Goal: Task Accomplishment & Management: Use online tool/utility

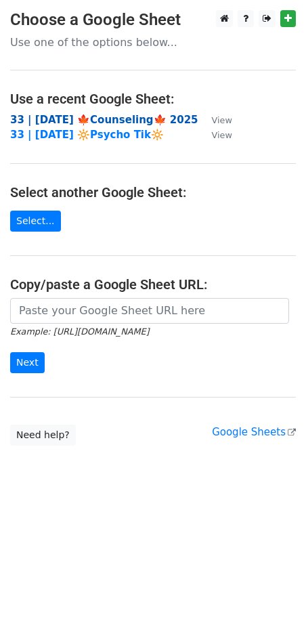
click at [88, 118] on strong "33 | [DATE] 🍁Counseling🍁 2025" at bounding box center [104, 120] width 188 height 12
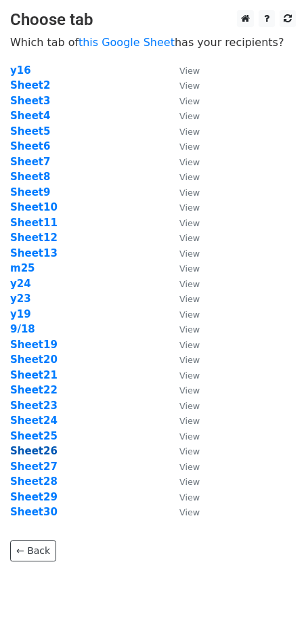
click at [39, 451] on strong "Sheet26" at bounding box center [33, 451] width 47 height 12
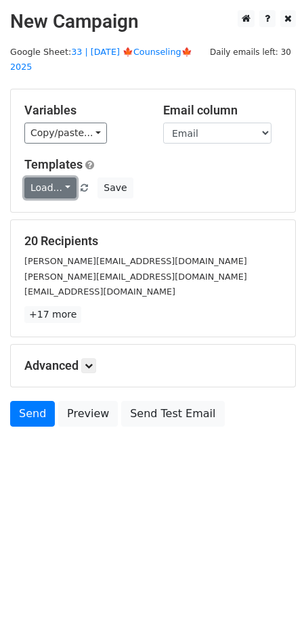
click at [35, 178] on link "Load..." at bounding box center [50, 188] width 52 height 21
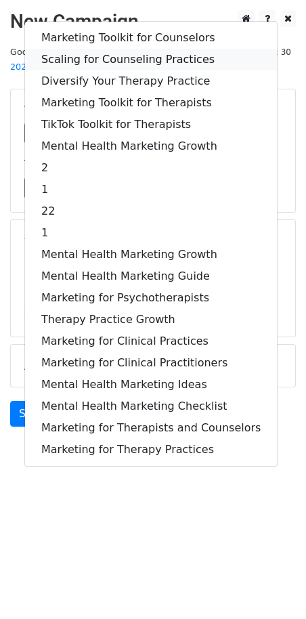
click at [127, 49] on link "Scaling for Counseling Practices" at bounding box center [151, 60] width 252 height 22
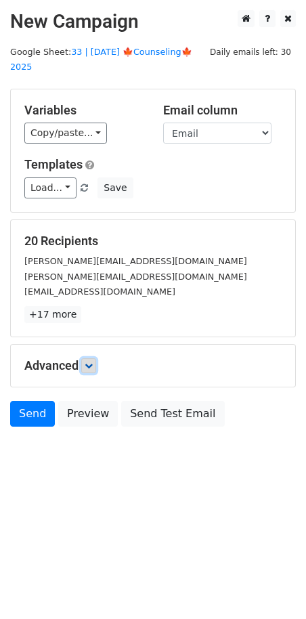
click at [87, 362] on icon at bounding box center [89, 366] width 8 height 8
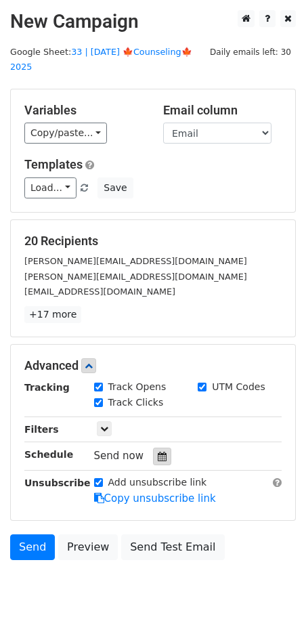
click at [158, 452] on icon at bounding box center [162, 456] width 9 height 9
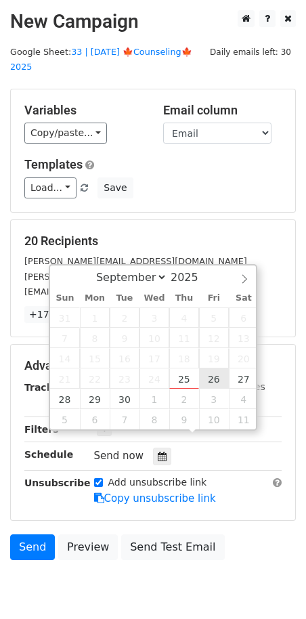
type input "2025-09-26 12:00"
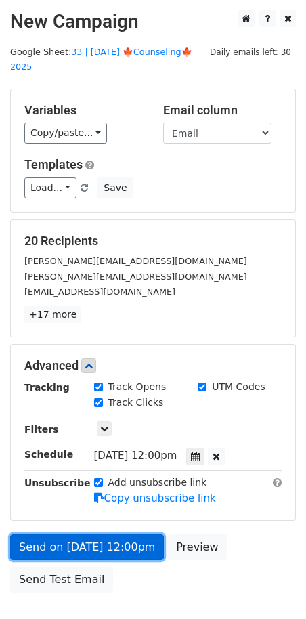
click at [105, 535] on link "Send on Sep 26 at 12:00pm" at bounding box center [87, 548] width 154 height 26
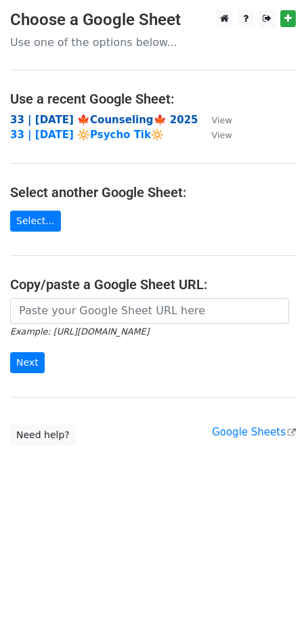
click at [115, 116] on strong "33 | [DATE] 🍁Counseling🍁 2025" at bounding box center [104, 120] width 188 height 12
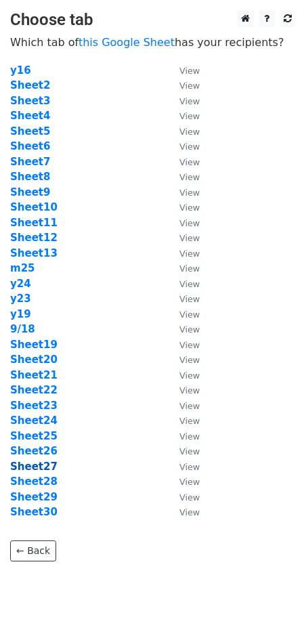
click at [44, 462] on strong "Sheet27" at bounding box center [33, 467] width 47 height 12
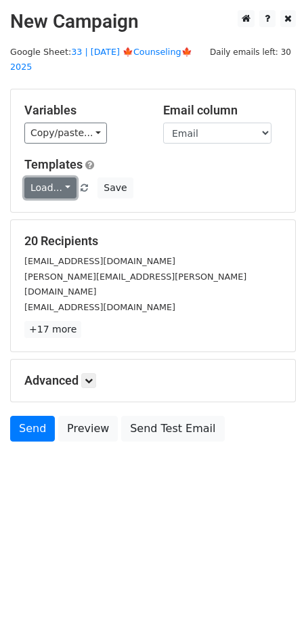
click at [44, 178] on link "Load..." at bounding box center [50, 188] width 52 height 21
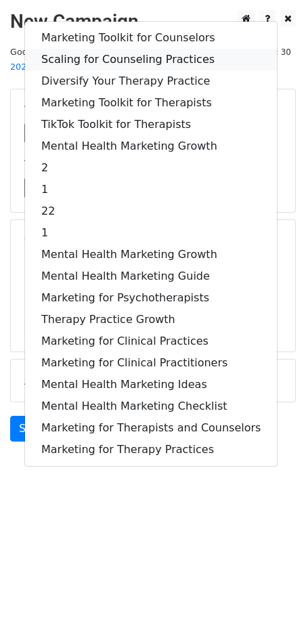
click at [129, 49] on link "Scaling for Counseling Practices" at bounding box center [151, 60] width 252 height 22
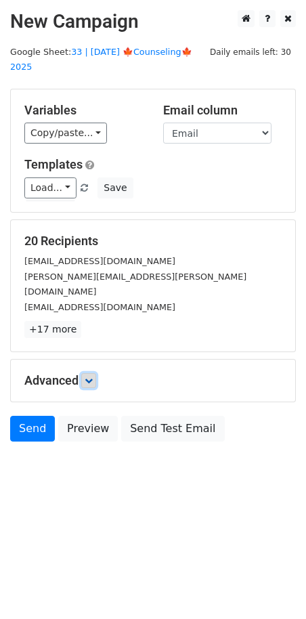
click at [88, 377] on icon at bounding box center [89, 381] width 8 height 8
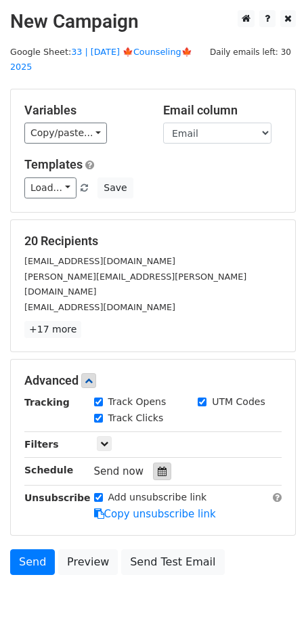
click at [158, 463] on div at bounding box center [162, 472] width 18 height 18
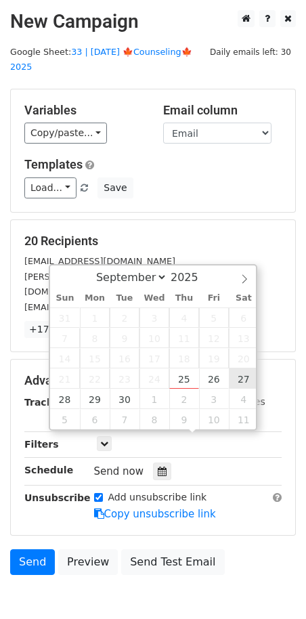
type input "2025-09-27 12:00"
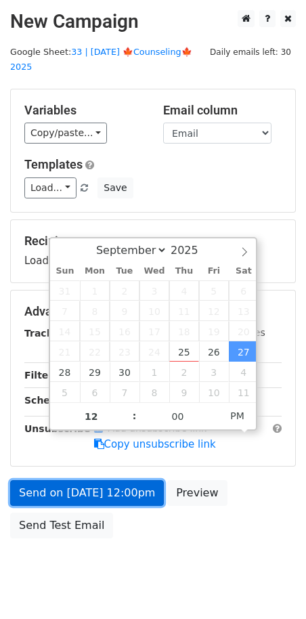
click at [109, 481] on link "Send on Sep 27 at 12:00pm" at bounding box center [87, 494] width 154 height 26
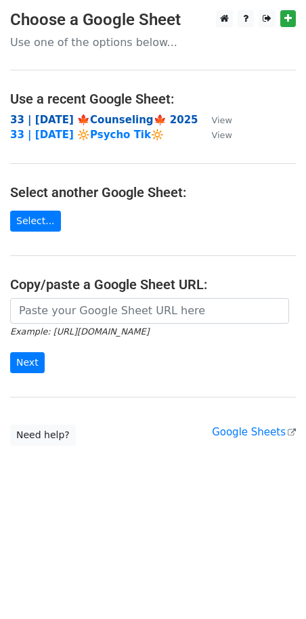
click at [95, 116] on strong "33 | [DATE] 🍁Counseling🍁 2025" at bounding box center [104, 120] width 188 height 12
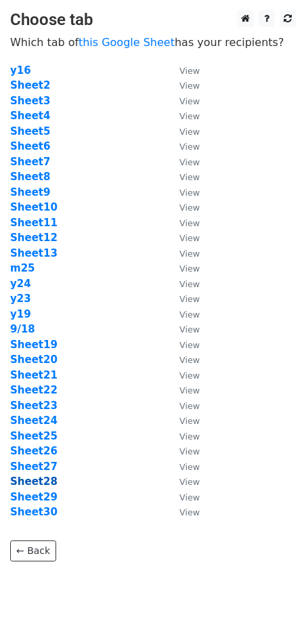
click at [50, 478] on strong "Sheet28" at bounding box center [33, 482] width 47 height 12
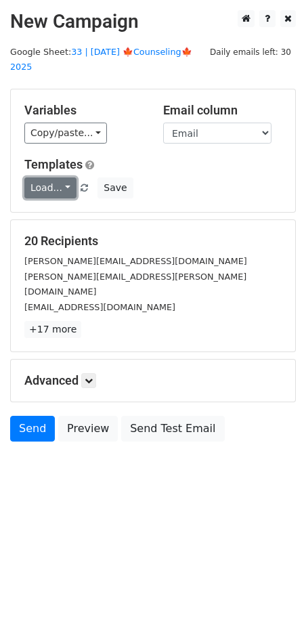
click at [49, 178] on link "Load..." at bounding box center [50, 188] width 52 height 21
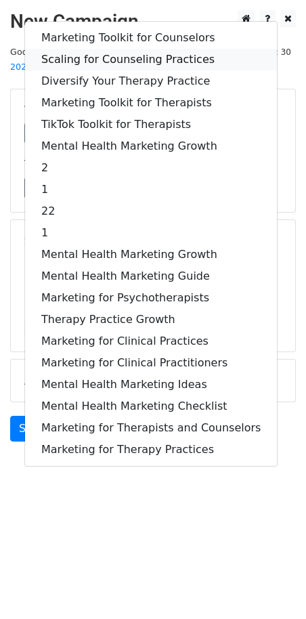
click at [116, 49] on link "Scaling for Counseling Practices" at bounding box center [151, 60] width 252 height 22
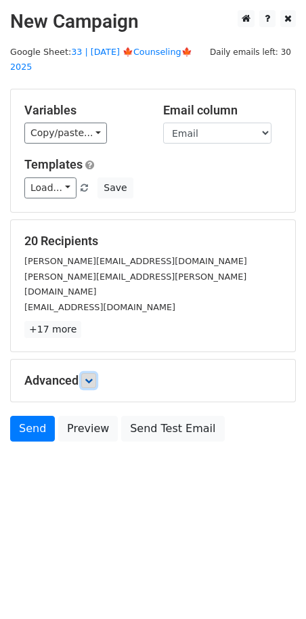
click at [87, 377] on icon at bounding box center [89, 381] width 8 height 8
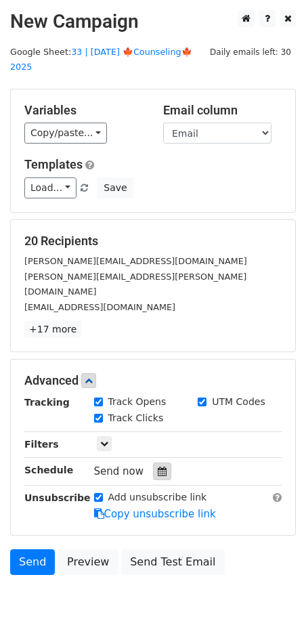
click at [155, 463] on div at bounding box center [162, 472] width 18 height 18
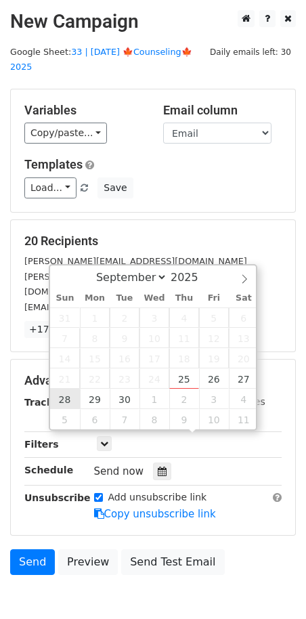
type input "2025-09-28 12:00"
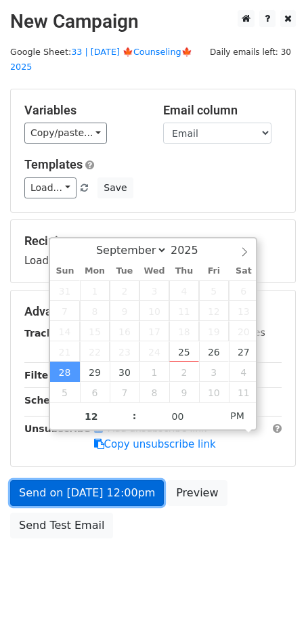
click at [72, 481] on link "Send on Sep 28 at 12:00pm" at bounding box center [87, 494] width 154 height 26
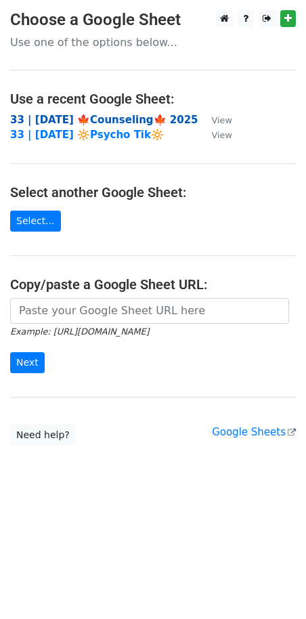
click at [86, 117] on strong "33 | [DATE] 🍁Counseling🍁 2025" at bounding box center [104, 120] width 188 height 12
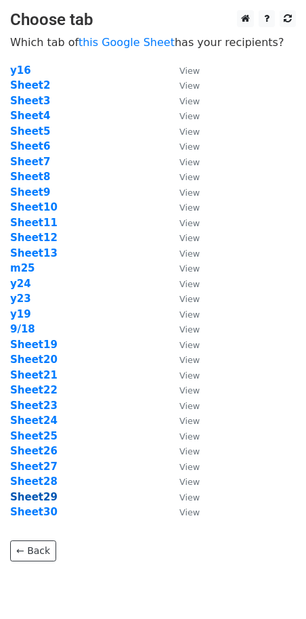
click at [30, 499] on strong "Sheet29" at bounding box center [33, 497] width 47 height 12
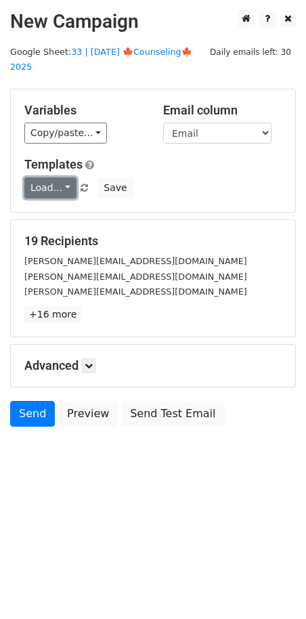
click at [47, 178] on link "Load..." at bounding box center [50, 188] width 52 height 21
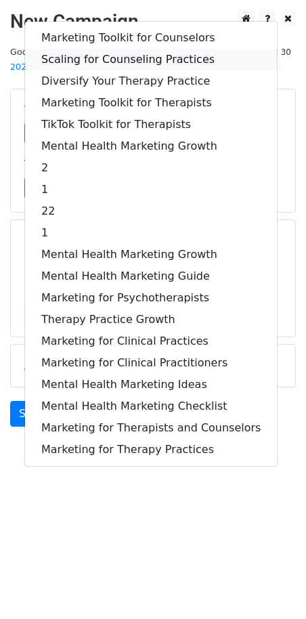
click at [108, 50] on link "Scaling for Counseling Practices" at bounding box center [151, 60] width 252 height 22
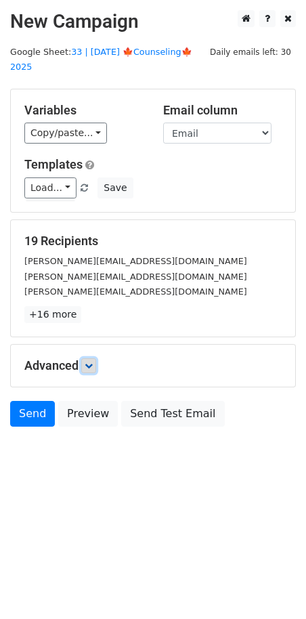
click at [92, 362] on icon at bounding box center [89, 366] width 8 height 8
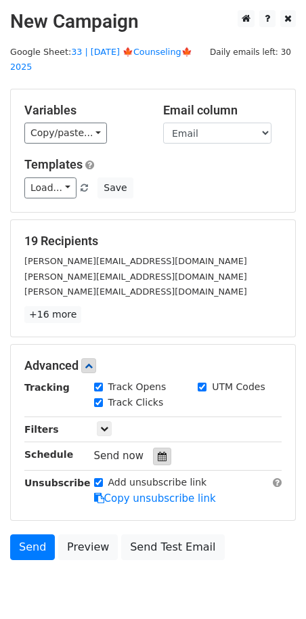
click at [158, 452] on icon at bounding box center [162, 456] width 9 height 9
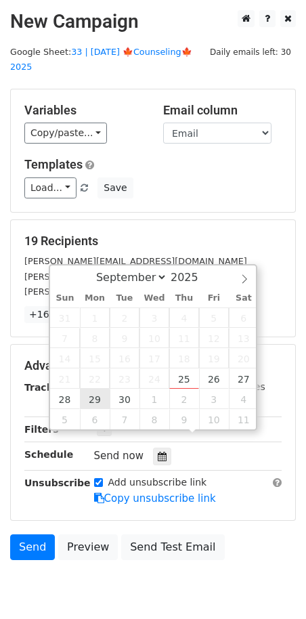
type input "2025-09-29 12:00"
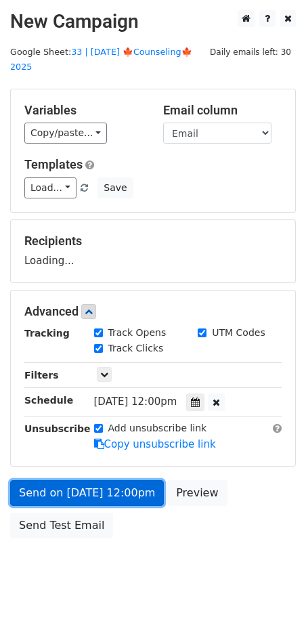
click at [91, 481] on link "Send on Sep 29 at 12:00pm" at bounding box center [87, 494] width 154 height 26
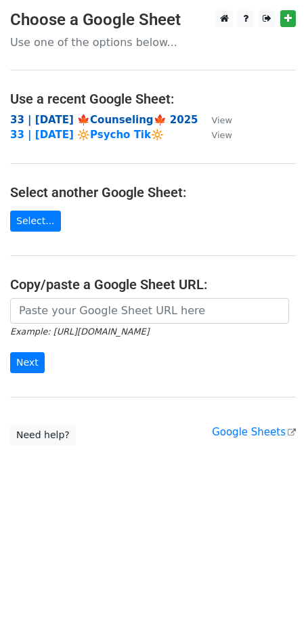
click at [98, 117] on strong "33 | [DATE] 🍁Counseling🍁 2025" at bounding box center [104, 120] width 188 height 12
